Goal: Information Seeking & Learning: Learn about a topic

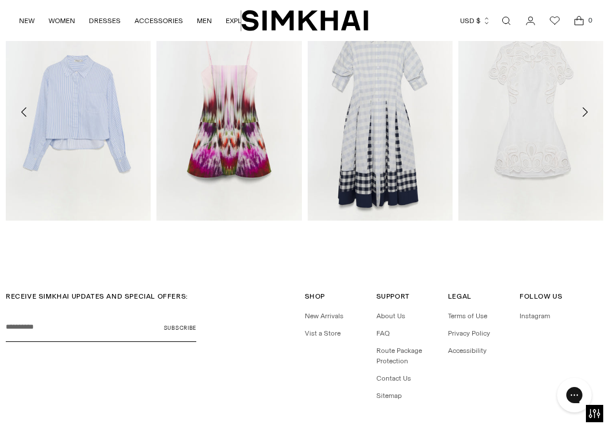
scroll to position [1203, 0]
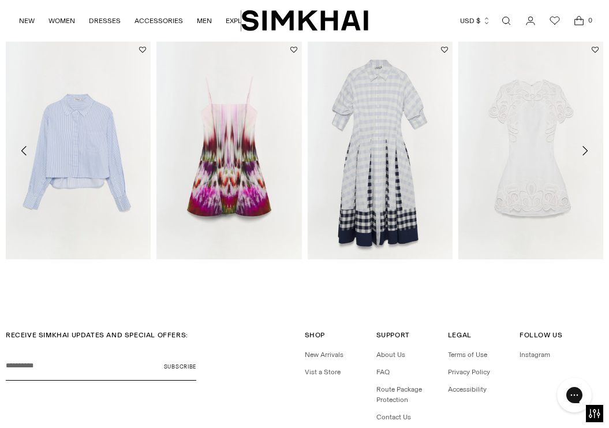
click at [583, 154] on icon "Move to next carousel slide" at bounding box center [585, 151] width 14 height 14
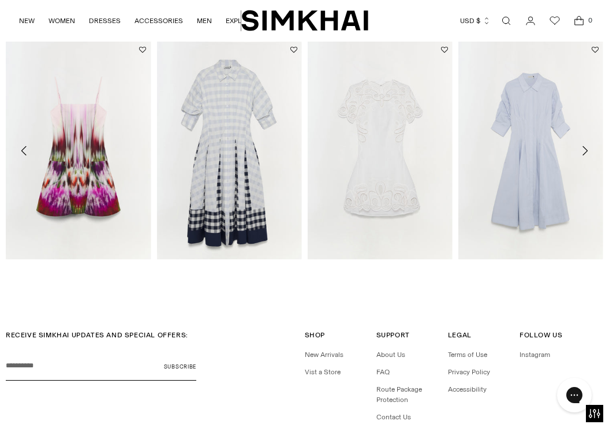
click at [583, 154] on icon "Move to next carousel slide" at bounding box center [585, 151] width 14 height 14
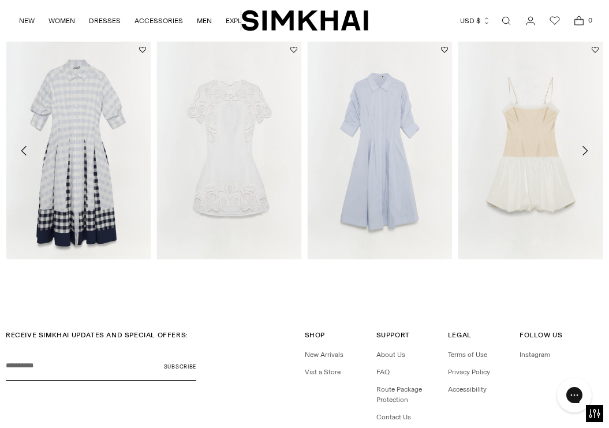
click at [583, 154] on icon "Move to next carousel slide" at bounding box center [585, 151] width 14 height 14
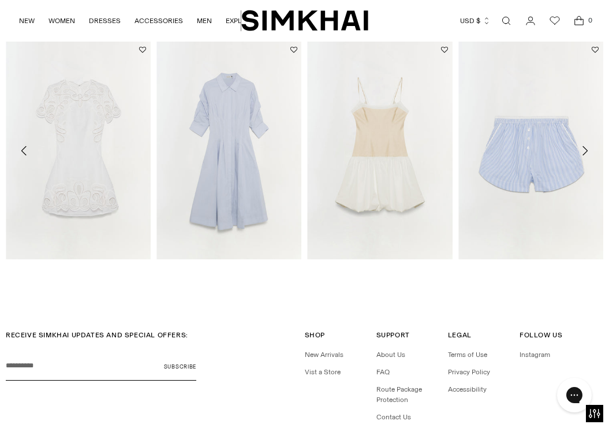
click at [583, 154] on icon "Move to next carousel slide" at bounding box center [585, 151] width 14 height 14
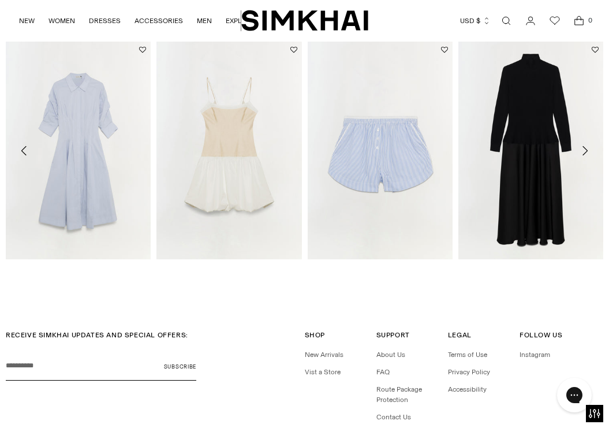
click at [583, 154] on icon "Move to next carousel slide" at bounding box center [585, 151] width 14 height 14
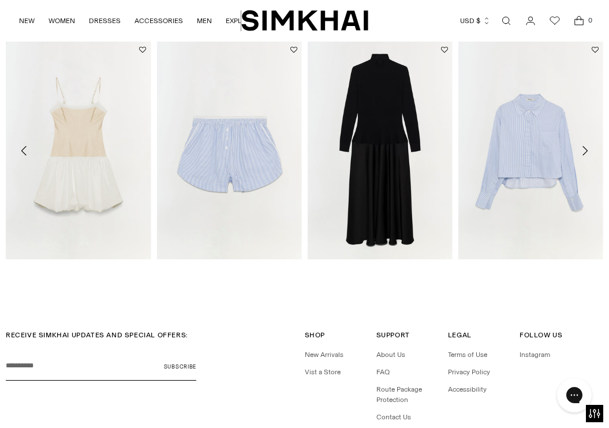
click at [583, 154] on icon "Move to next carousel slide" at bounding box center [585, 151] width 14 height 14
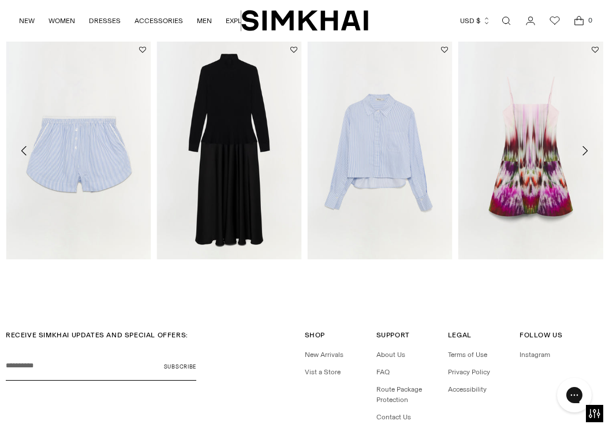
click at [583, 154] on icon "Move to next carousel slide" at bounding box center [585, 151] width 14 height 14
click at [0, 0] on img "Judie Mini Dress" at bounding box center [0, 0] width 0 height 0
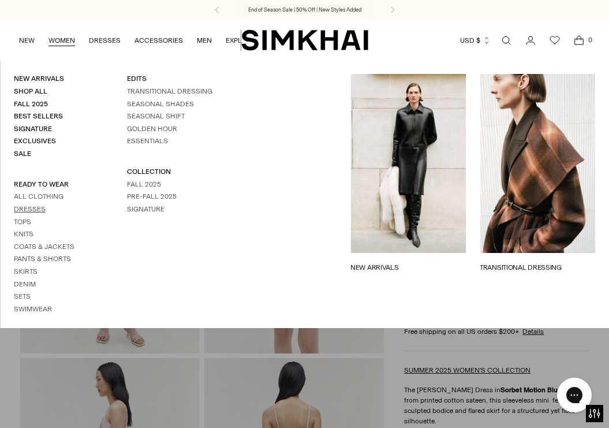
click at [38, 208] on link "Dresses" at bounding box center [30, 209] width 32 height 8
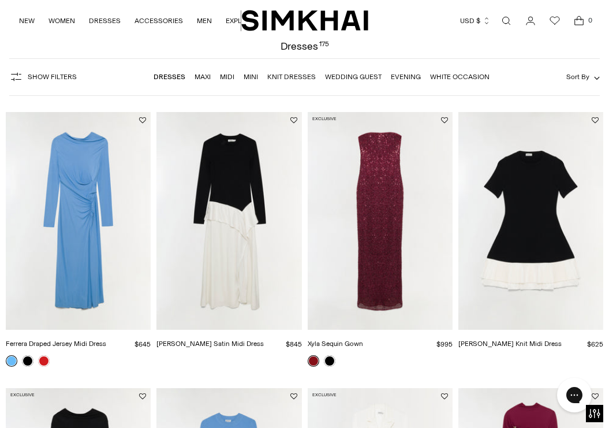
scroll to position [55, 0]
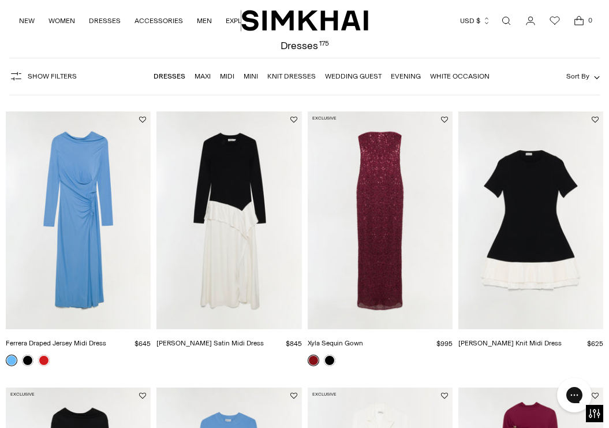
click at [461, 69] on nav "Dresses Maxi Midi Mini Knit Dresses Wedding Guest Evening White Occasion" at bounding box center [321, 76] width 336 height 24
click at [458, 78] on link "White Occasion" at bounding box center [459, 76] width 59 height 8
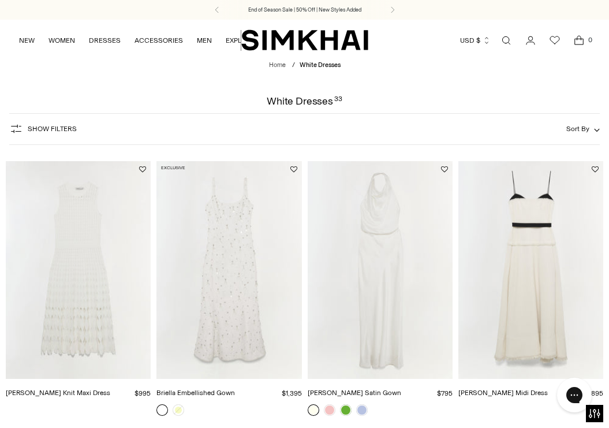
click at [0, 0] on img "Zyla Knit Maxi Dress" at bounding box center [0, 0] width 0 height 0
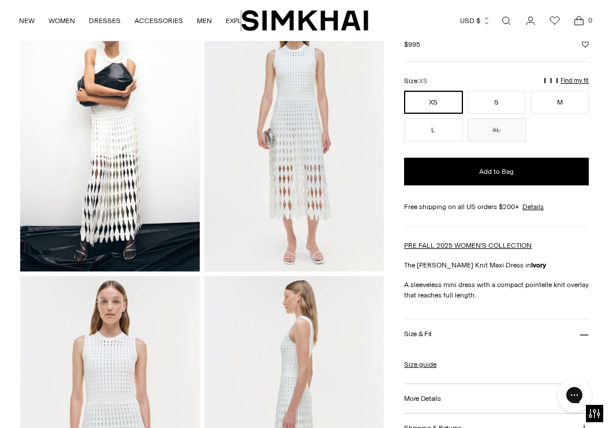
scroll to position [233, 0]
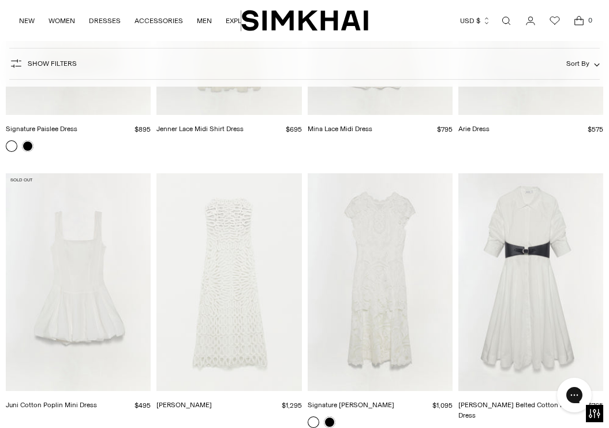
scroll to position [1949, 0]
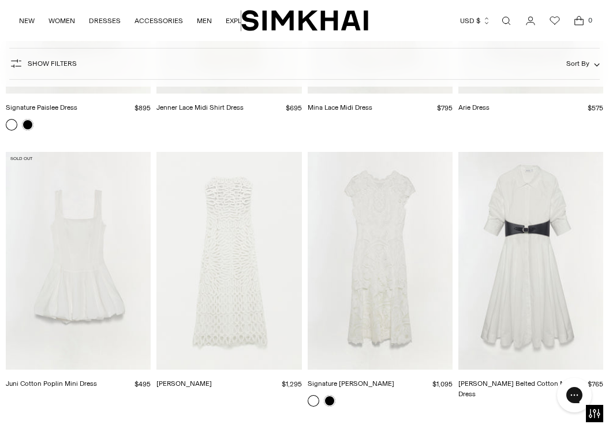
click at [0, 0] on img "Elise Dress" at bounding box center [0, 0] width 0 height 0
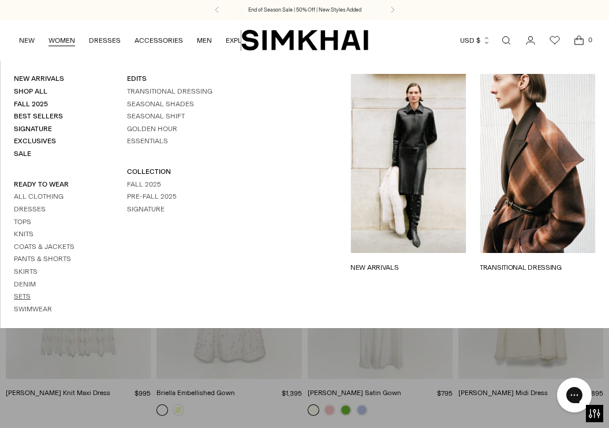
click at [27, 296] on link "Sets" at bounding box center [22, 296] width 17 height 8
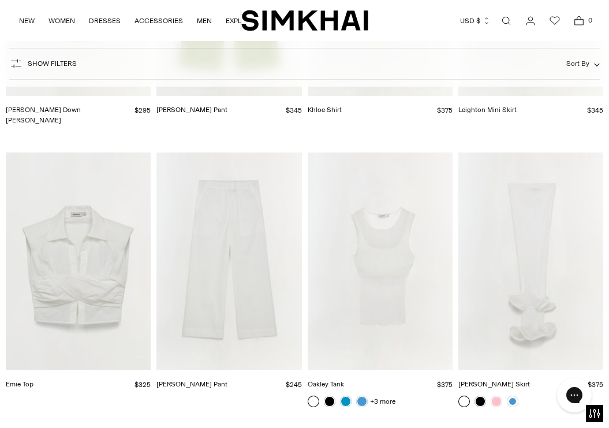
scroll to position [4378, 0]
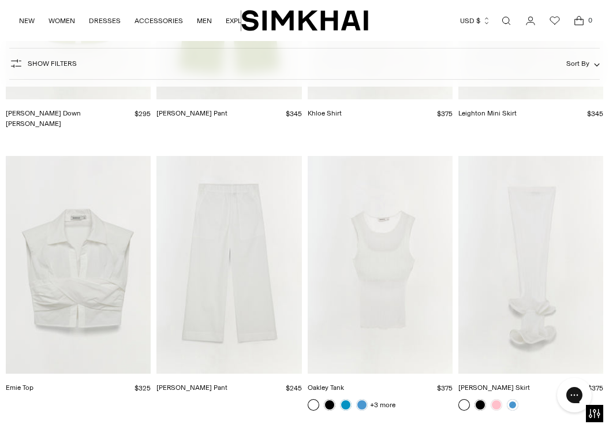
click at [0, 0] on img "Arden Cotton Pant" at bounding box center [0, 0] width 0 height 0
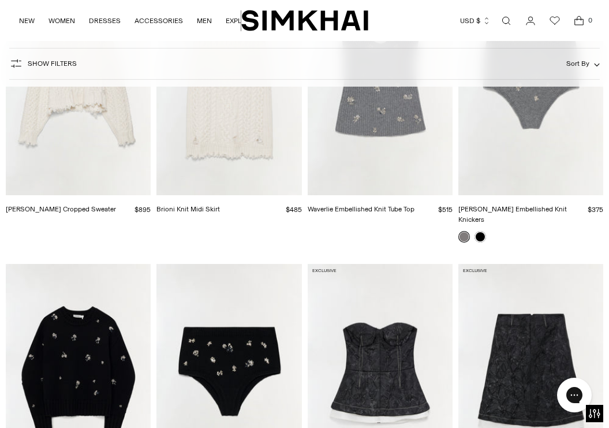
scroll to position [1410, 0]
